Goal: Complete application form

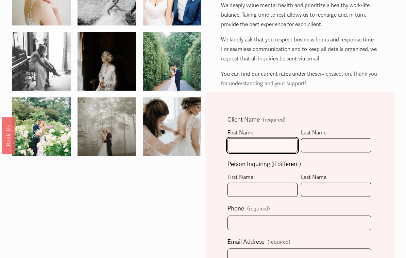
click at [276, 142] on input "First Name" at bounding box center [262, 145] width 70 height 15
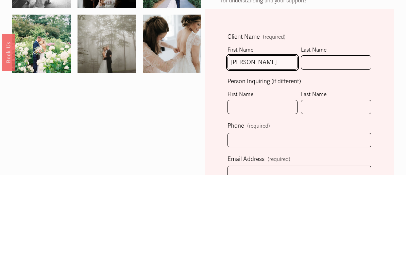
type input "[PERSON_NAME]"
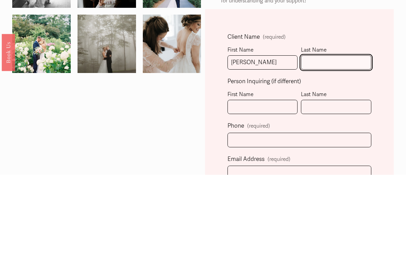
click at [342, 139] on input "Last Name" at bounding box center [336, 146] width 70 height 15
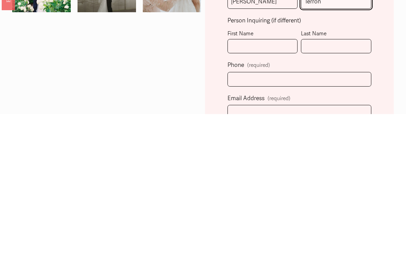
type input "Terron"
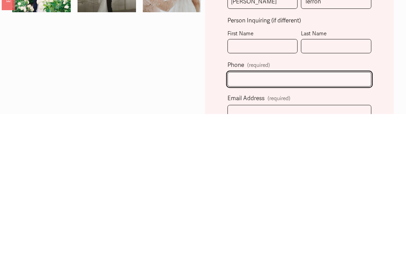
click at [293, 216] on input "text" at bounding box center [298, 223] width 143 height 15
type input "[PHONE_NUMBER]"
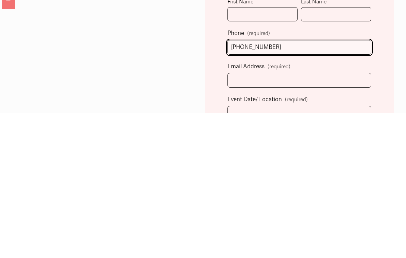
scroll to position [109, 0]
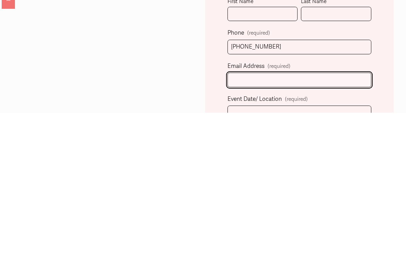
click at [293, 218] on input "Email Address (required)" at bounding box center [298, 225] width 143 height 15
type input "[EMAIL_ADDRESS][DOMAIN_NAME]"
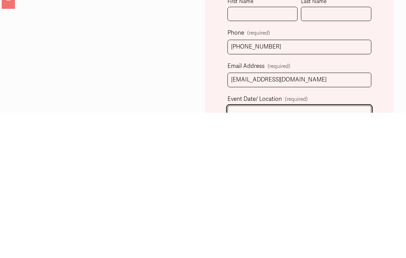
click at [280, 251] on input "Event Date/ Location (required)" at bounding box center [298, 258] width 143 height 15
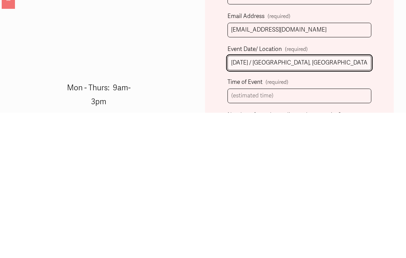
type input "[DATE] / [GEOGRAPHIC_DATA], [GEOGRAPHIC_DATA]"
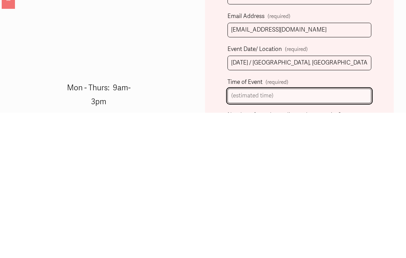
click at [285, 234] on input "Time of Event (required)" at bounding box center [298, 241] width 143 height 15
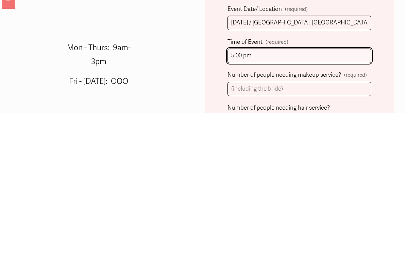
scroll to position [206, 0]
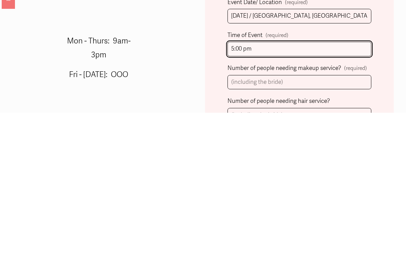
type input "5:00 pm"
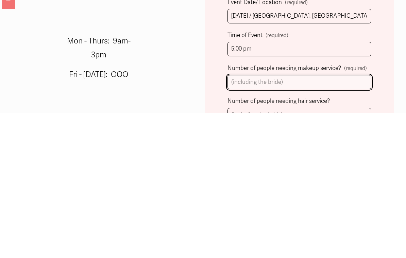
click at [303, 221] on input "Number of people needing makeup service? (required)" at bounding box center [298, 228] width 143 height 15
type input "3"
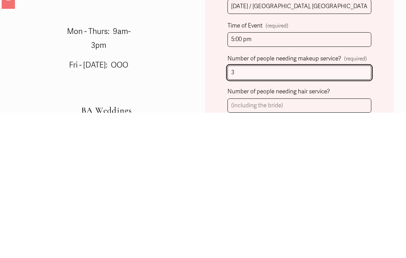
scroll to position [218, 0]
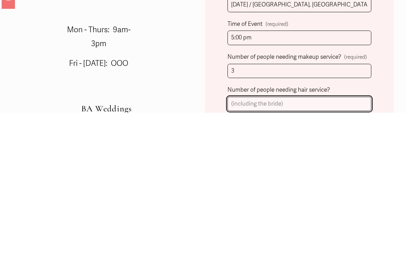
click at [314, 242] on input "Number of people needing hair service?" at bounding box center [298, 249] width 143 height 15
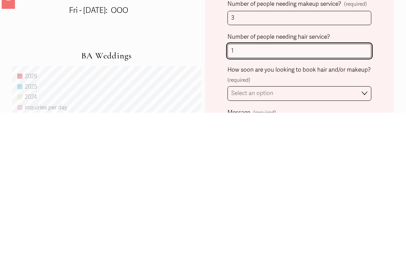
scroll to position [271, 0]
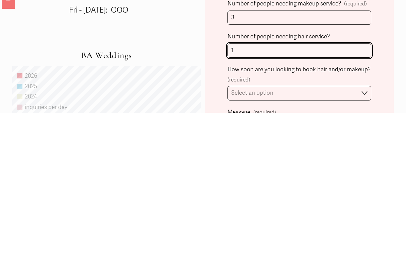
type input "1"
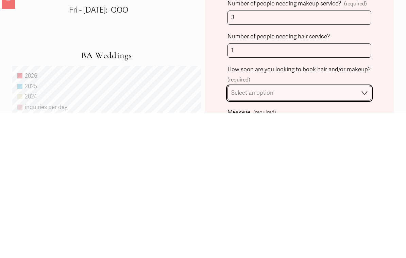
click at [370, 231] on select "Select an option Immediately 1-2 weeks I'm looking for information & not ready …" at bounding box center [298, 238] width 143 height 15
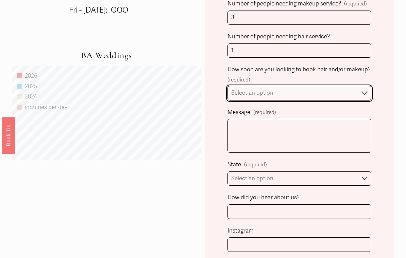
select select "Immediately"
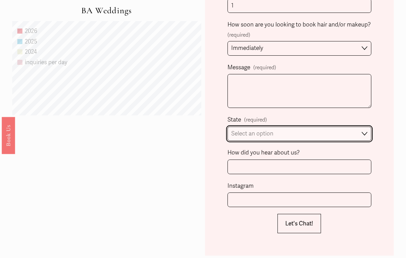
click at [360, 128] on select "Select an option Please Select One [GEOGRAPHIC_DATA], [GEOGRAPHIC_DATA] [GEOGRA…" at bounding box center [298, 134] width 143 height 15
select select "[GEOGRAPHIC_DATA], [GEOGRAPHIC_DATA]"
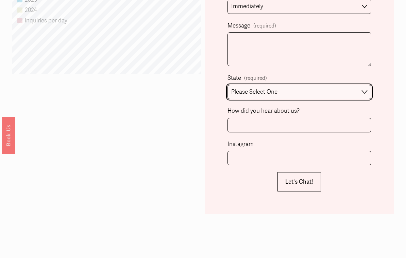
scroll to position [503, 0]
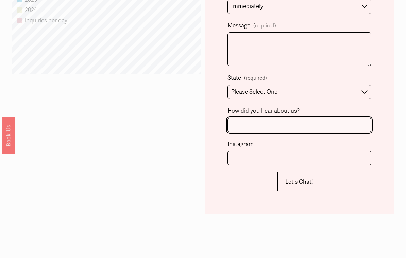
click at [305, 121] on input "How did you hear about us?" at bounding box center [298, 125] width 143 height 15
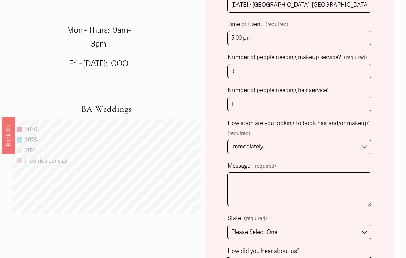
scroll to position [356, 0]
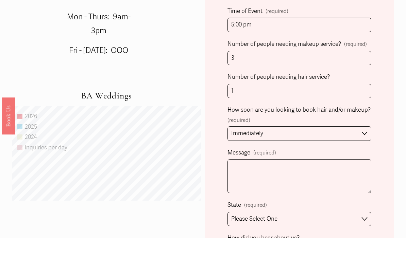
type input "Web search"
click at [258, 104] on input "1" at bounding box center [298, 111] width 143 height 15
type input "1"
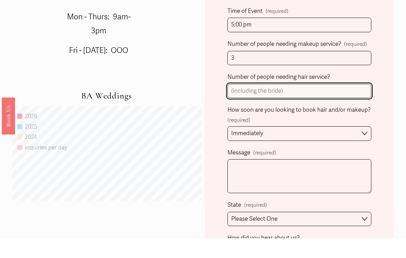
type input "5"
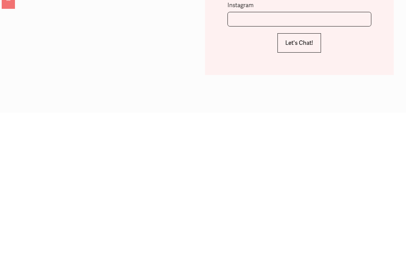
scroll to position [503, 0]
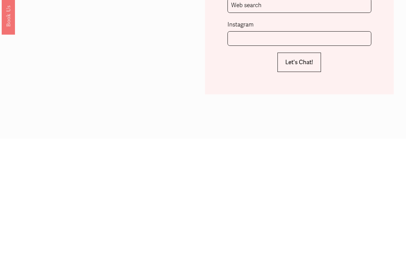
type input "4"
click at [310, 179] on span "Let's Chat!" at bounding box center [299, 182] width 28 height 7
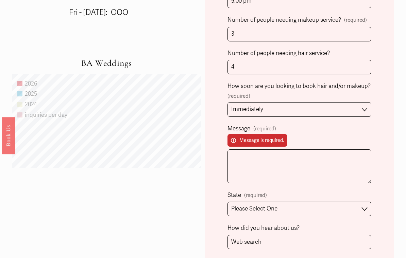
scroll to position [427, 0]
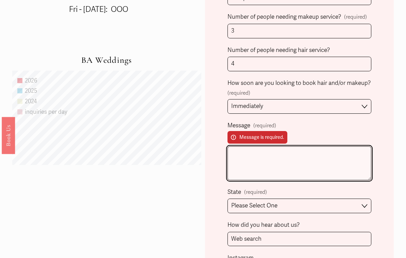
click at [277, 150] on textarea "Message (required) Message is required." at bounding box center [298, 164] width 143 height 34
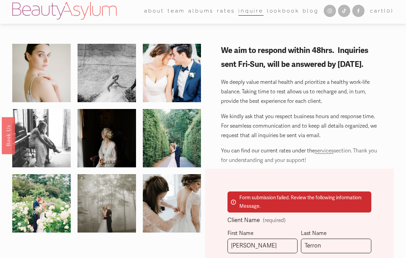
scroll to position [0, 0]
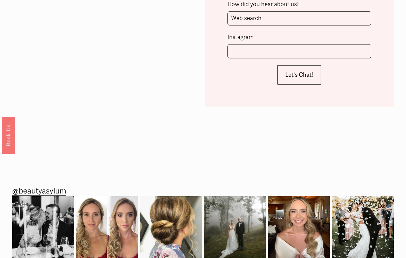
type textarea "Need hair service for me, and hair and make up services for three adult women (…"
click at [307, 72] on span "Let's Chat!" at bounding box center [299, 75] width 28 height 7
